Goal: Communication & Community: Participate in discussion

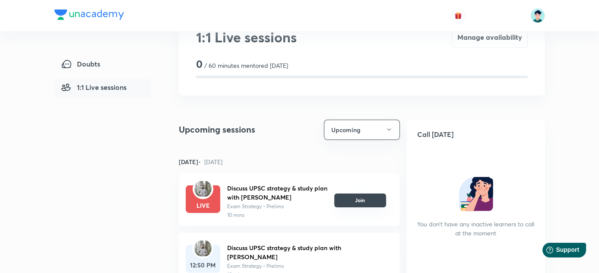
click at [351, 197] on button "Join" at bounding box center [360, 201] width 52 height 14
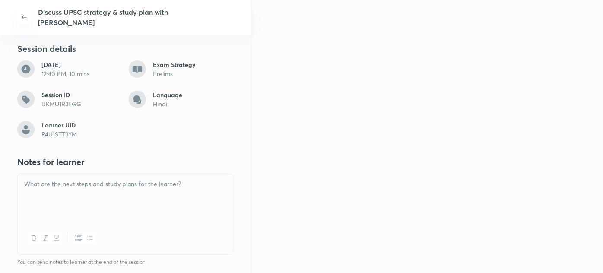
scroll to position [157, 0]
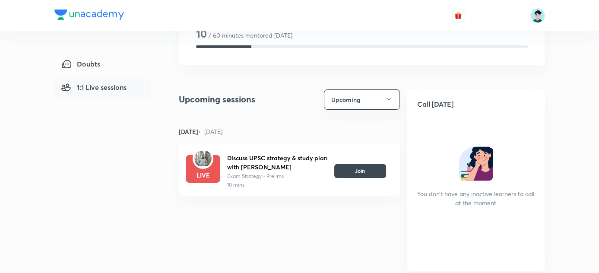
scroll to position [78, 0]
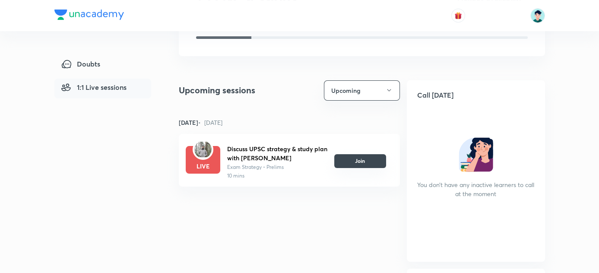
click at [362, 161] on button "Join" at bounding box center [360, 161] width 52 height 14
